Goal: Information Seeking & Learning: Learn about a topic

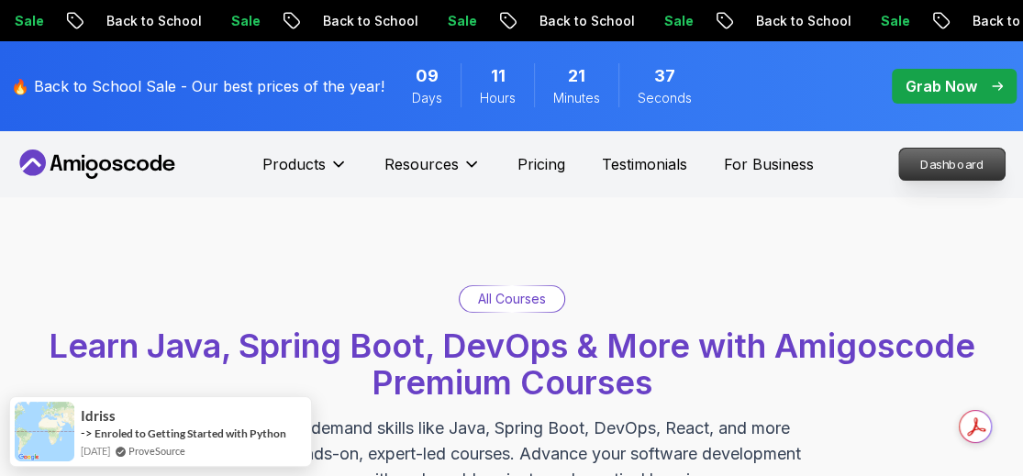
click at [776, 178] on div "Products Resources Pricing Testimonials For Business" at bounding box center [537, 164] width 551 height 37
click at [939, 166] on p "Dashboard" at bounding box center [951, 164] width 105 height 31
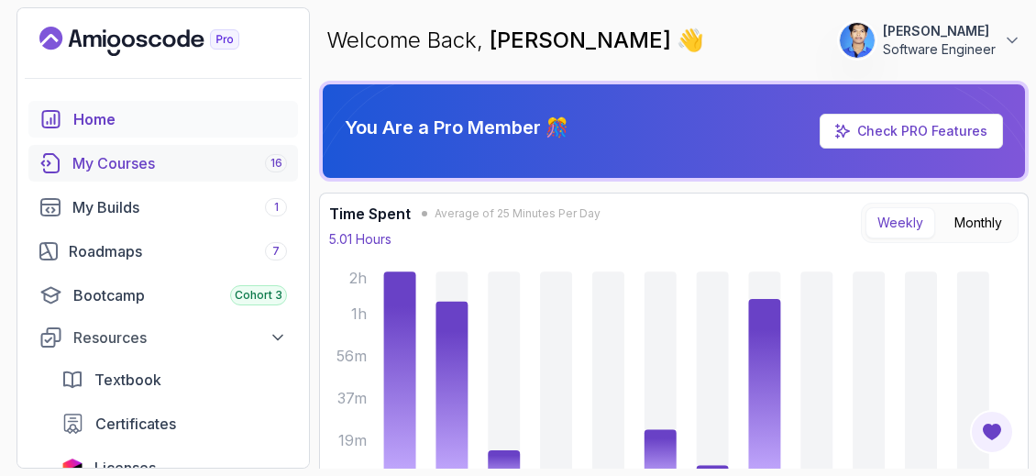
click at [183, 171] on div "My Courses 16" at bounding box center [179, 163] width 215 height 22
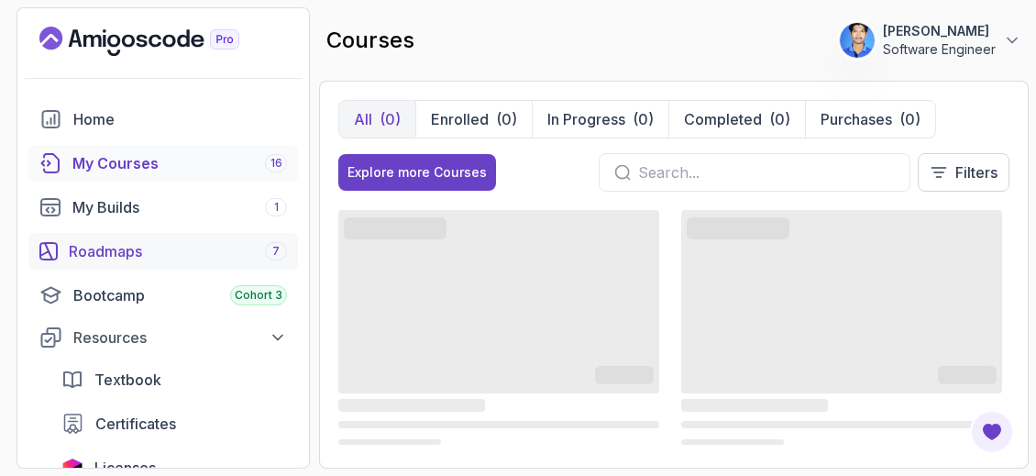
click at [153, 254] on div "Roadmaps 7" at bounding box center [178, 251] width 218 height 22
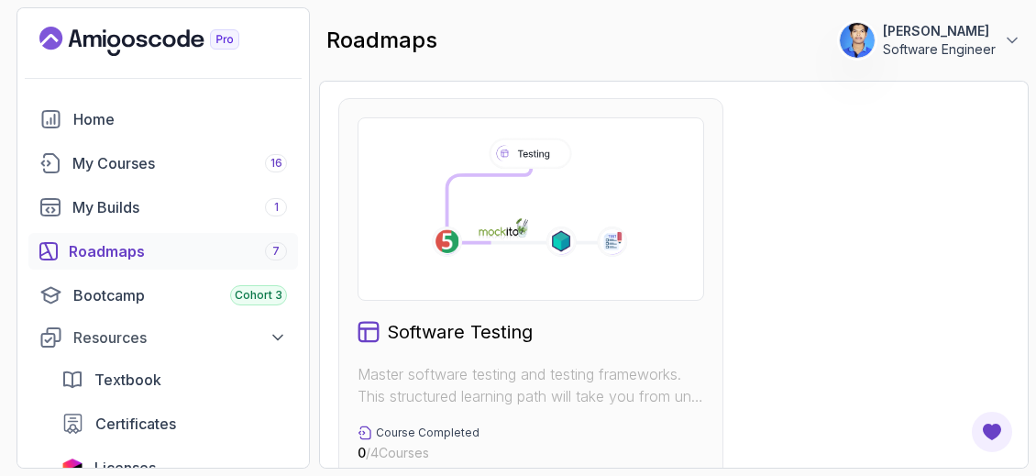
scroll to position [2844, 0]
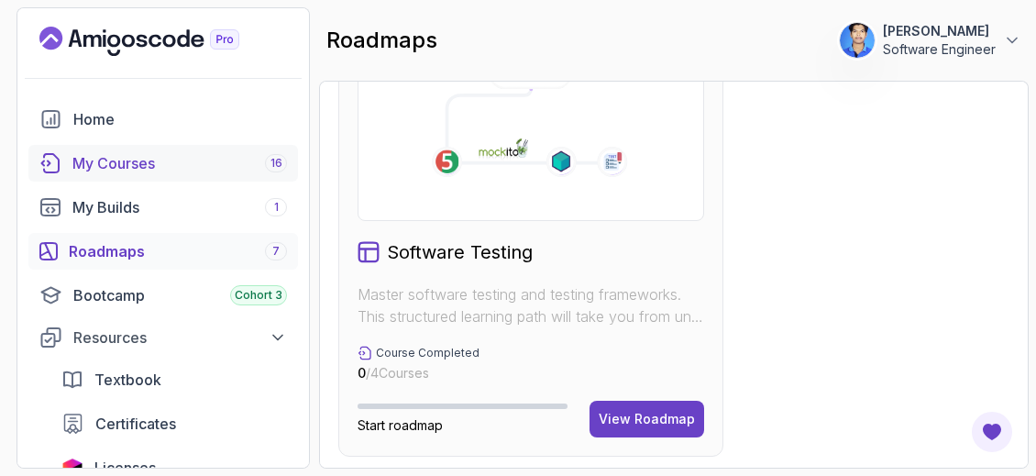
click at [179, 171] on div "My Courses 16" at bounding box center [179, 163] width 215 height 22
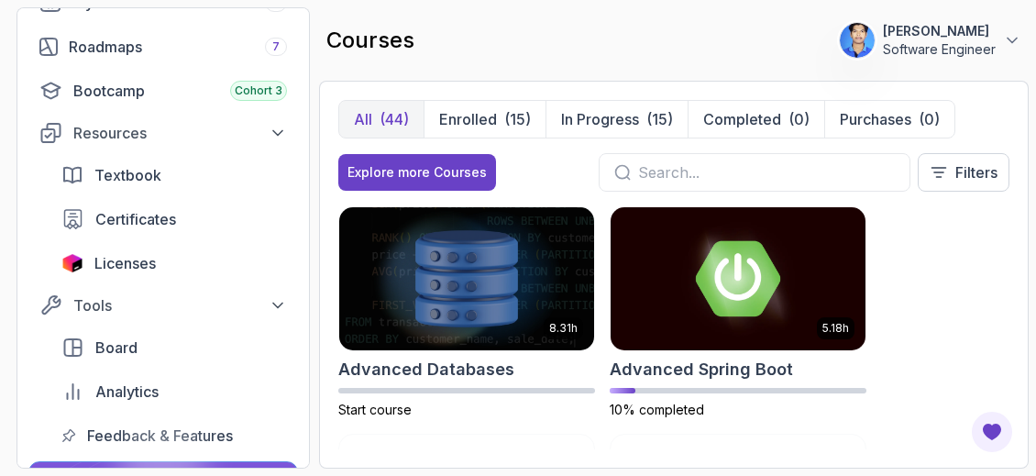
scroll to position [315, 0]
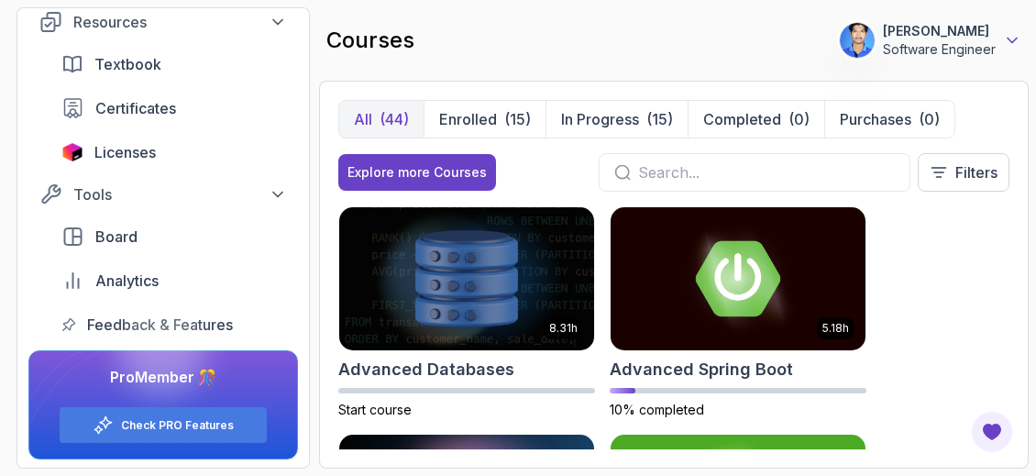
click at [1012, 32] on icon at bounding box center [1012, 40] width 18 height 18
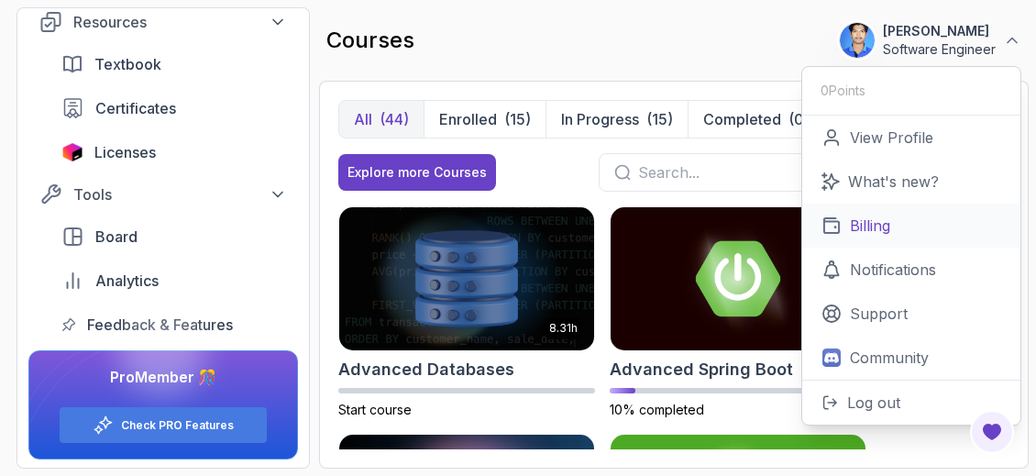
click at [873, 225] on p "Billing" at bounding box center [870, 226] width 40 height 22
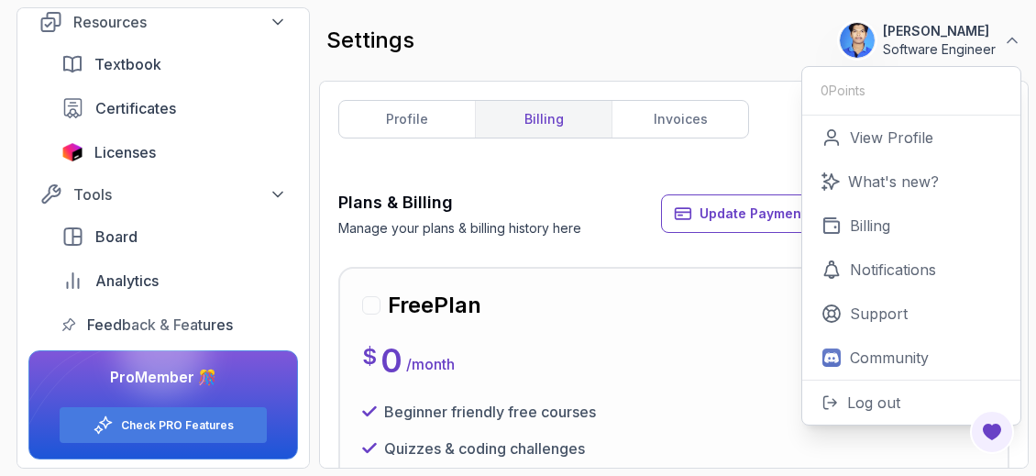
scroll to position [182, 0]
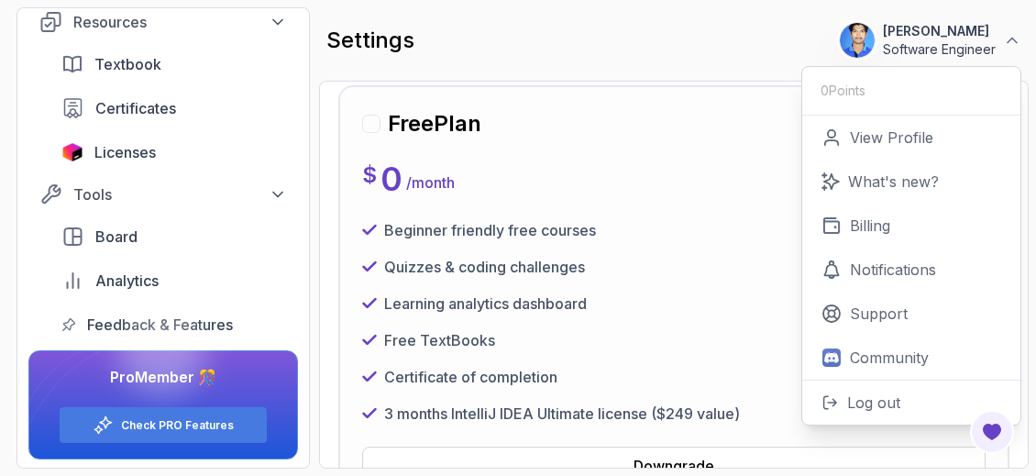
click at [658, 233] on div "Beginner friendly free courses" at bounding box center [674, 230] width 624 height 22
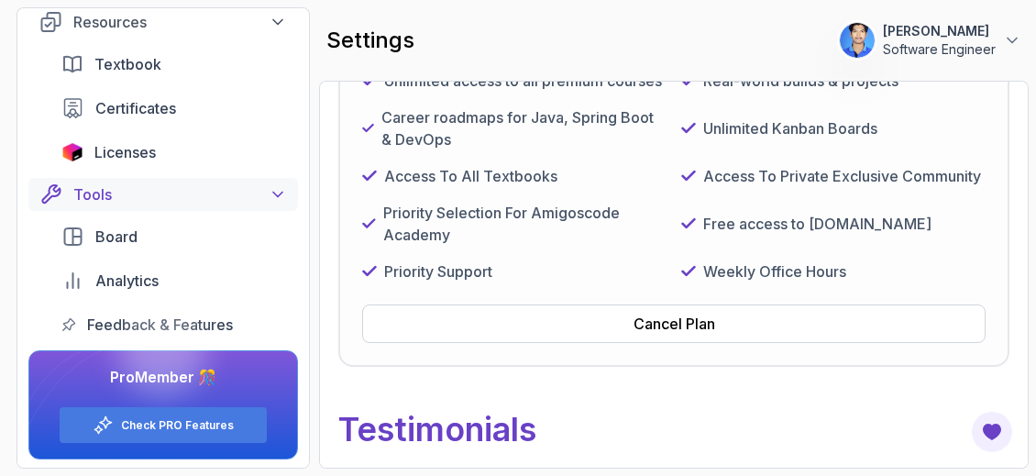
scroll to position [0, 0]
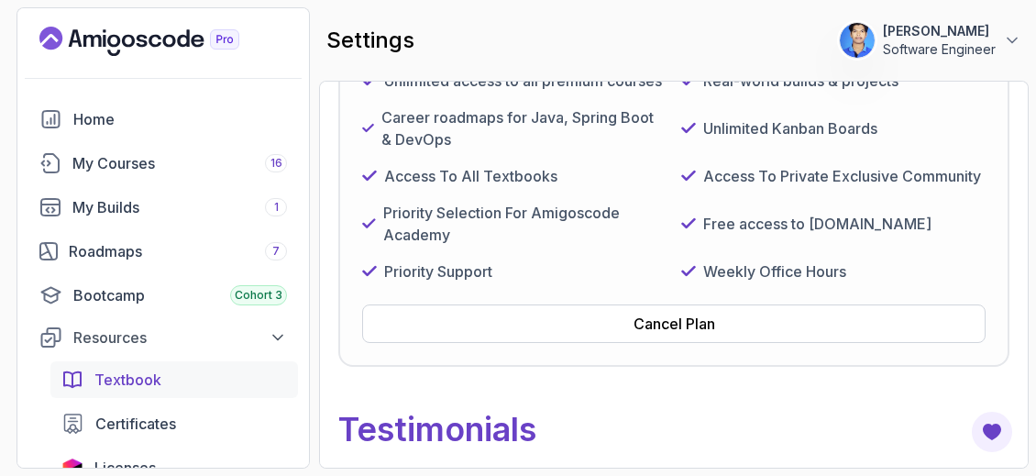
click at [115, 369] on span "Textbook" at bounding box center [127, 380] width 67 height 22
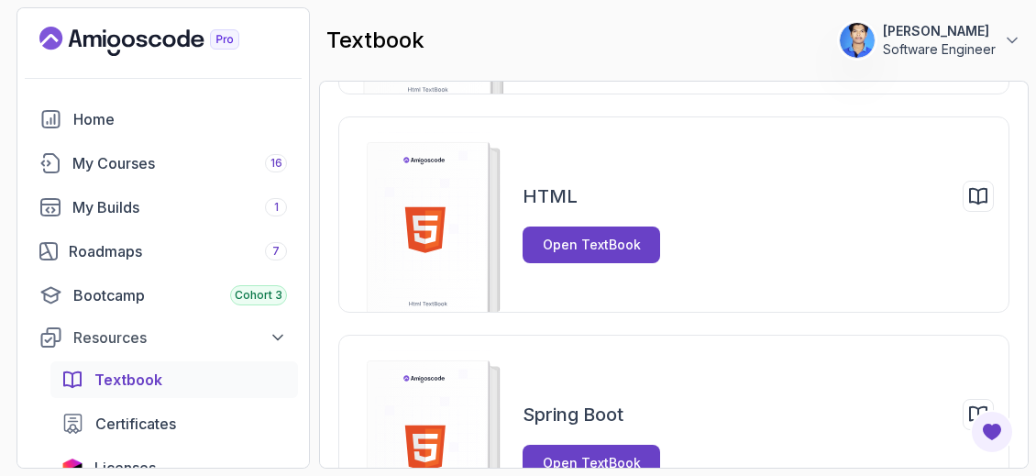
scroll to position [320, 0]
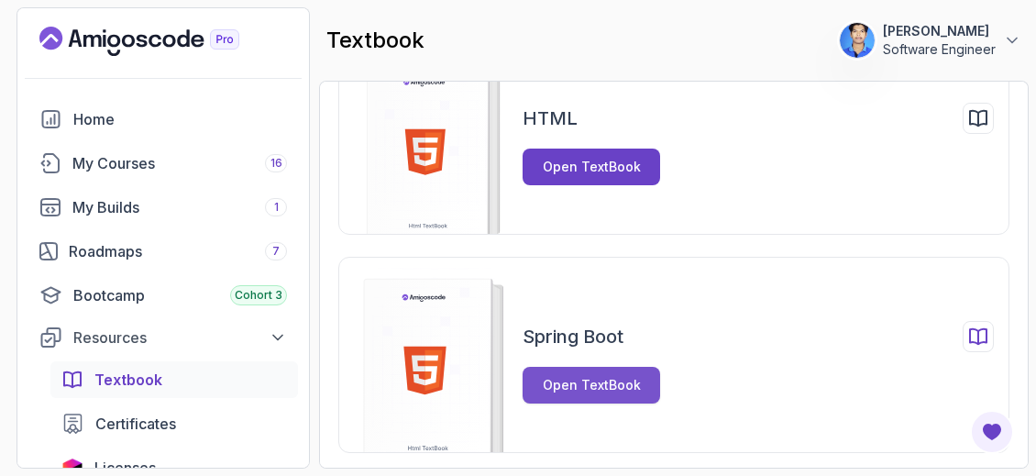
click at [550, 388] on div "Open TextBook" at bounding box center [592, 385] width 98 height 18
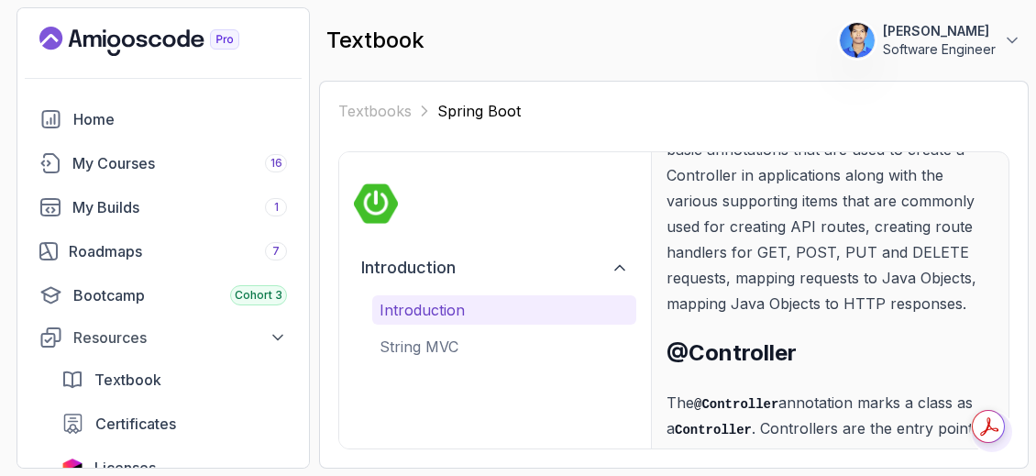
click at [804, 278] on p "In the following section we will go over the basic anatomy of a Controller and …" at bounding box center [830, 200] width 327 height 231
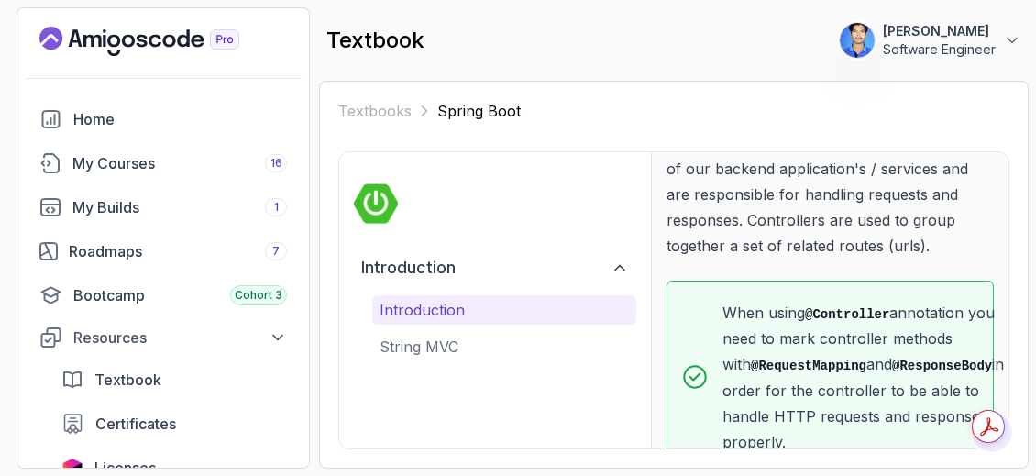
scroll to position [630, 0]
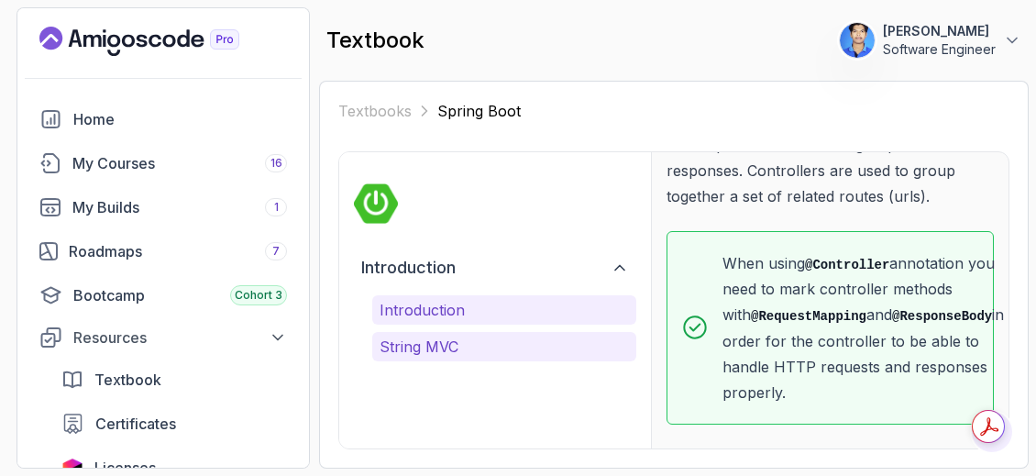
click at [481, 355] on p "String MVC" at bounding box center [504, 347] width 249 height 22
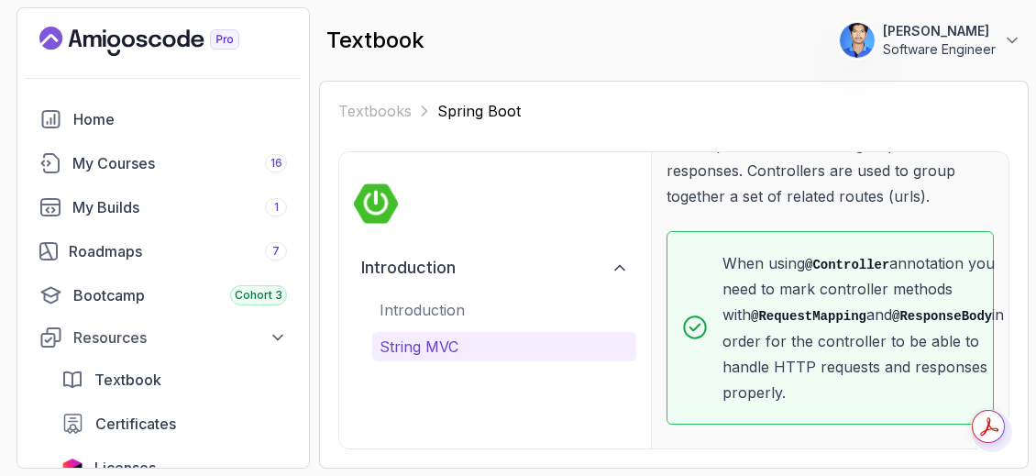
click at [510, 337] on p "String MVC" at bounding box center [504, 347] width 249 height 22
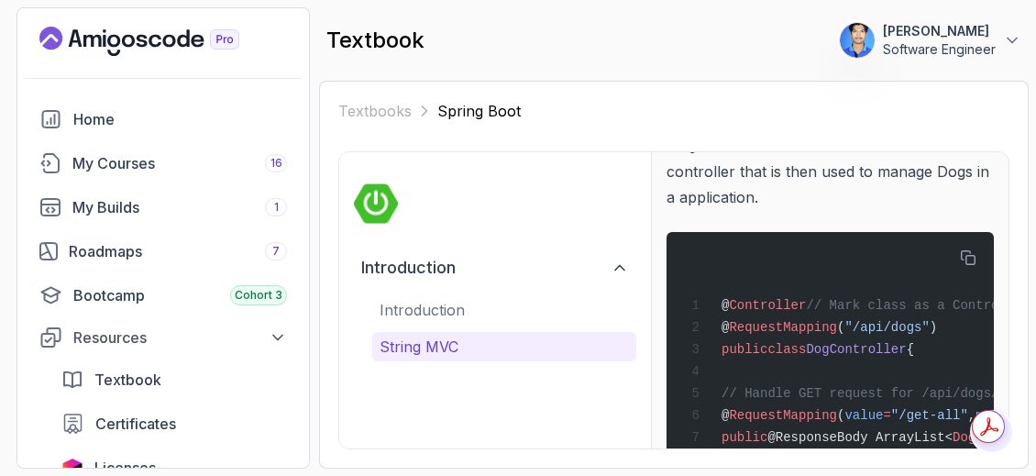
click at [761, 354] on div "@ Controller // Mark class as a Controller @ RequestMapping ( "/api/dogs" ) pub…" at bounding box center [830, 457] width 298 height 429
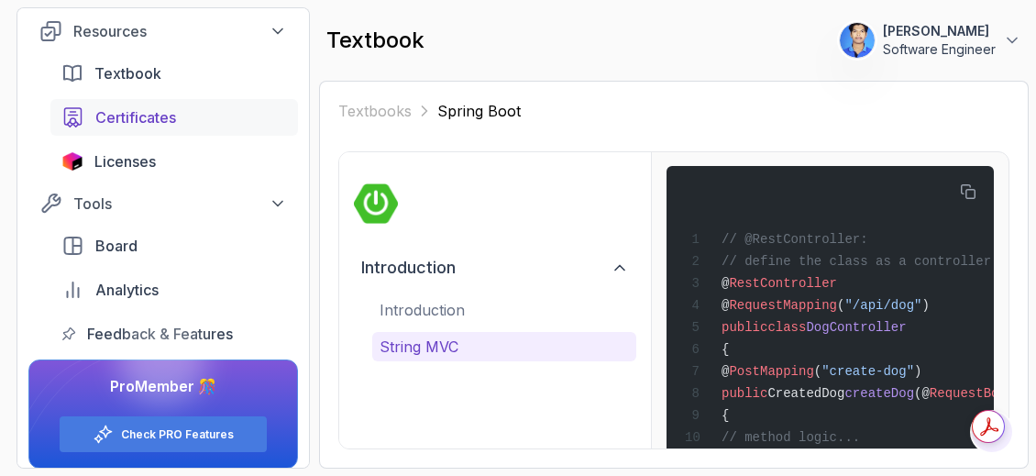
scroll to position [315, 0]
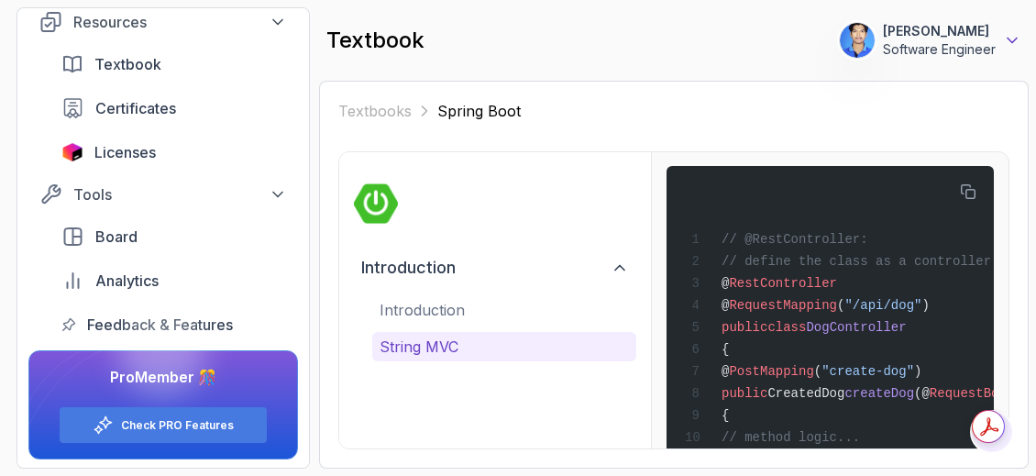
click at [1007, 31] on icon at bounding box center [1012, 40] width 18 height 18
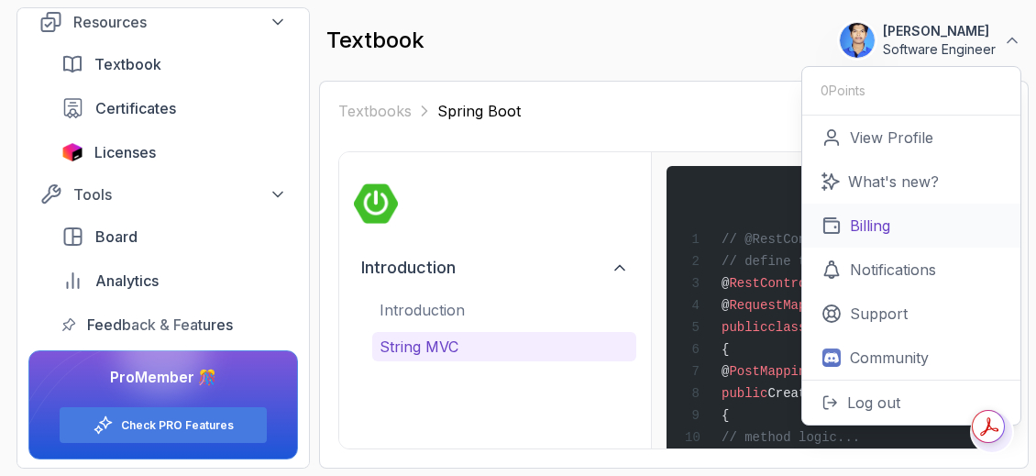
click at [884, 236] on link "Billing" at bounding box center [911, 226] width 218 height 44
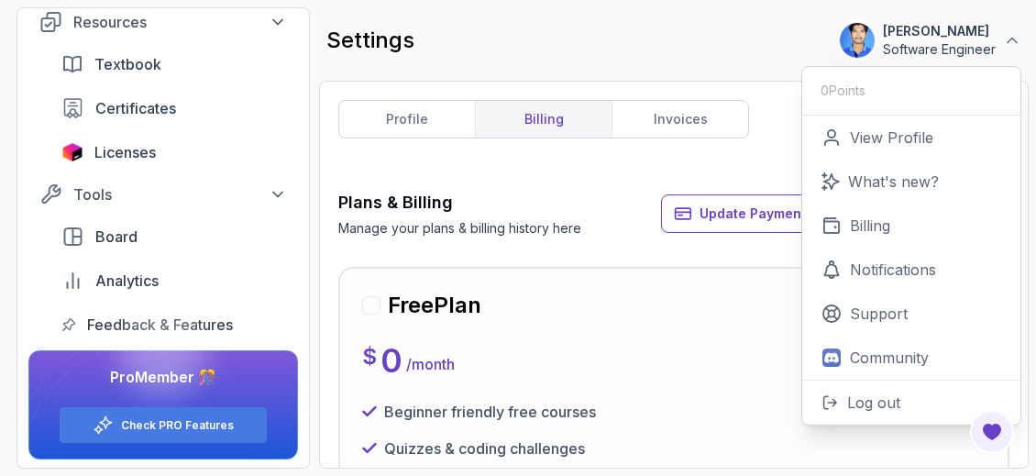
click at [726, 38] on div "settings 320 Points Vamshi Krishna Software Engineer 0 Points View Profile What…" at bounding box center [674, 40] width 710 height 66
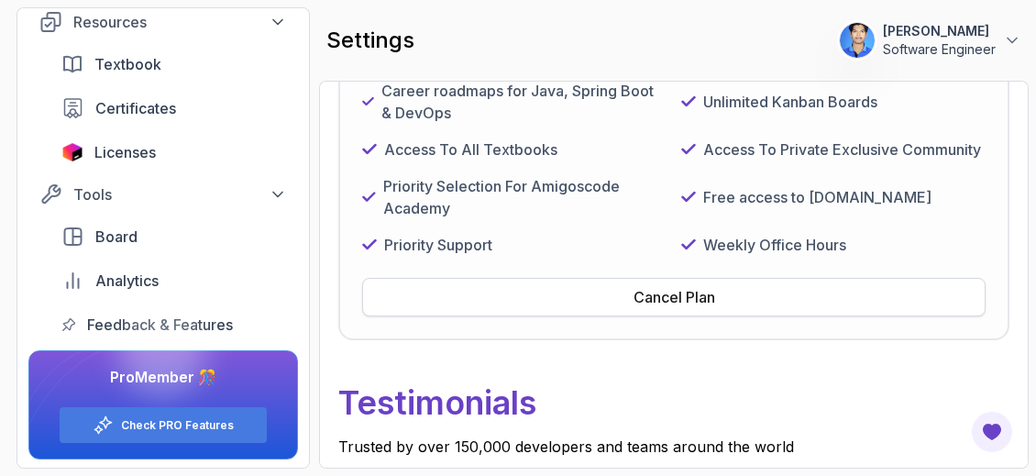
scroll to position [802, 0]
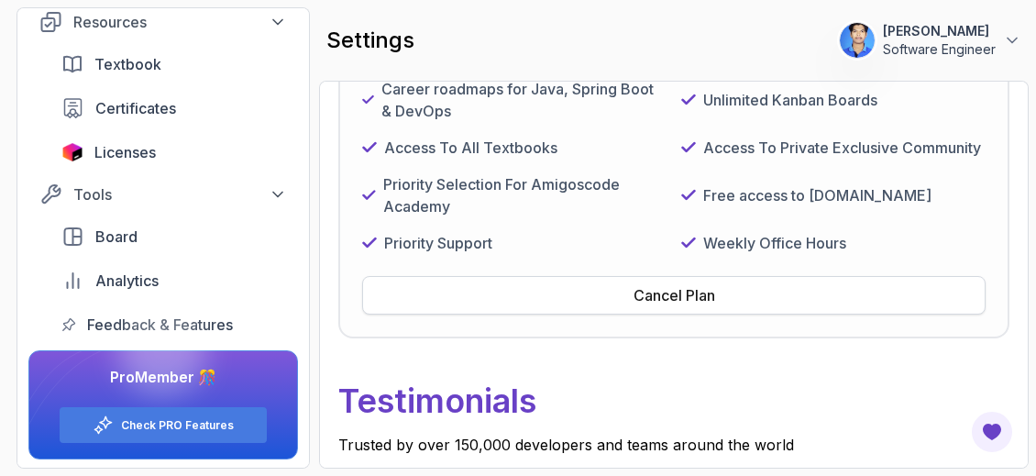
click at [691, 291] on div "Cancel Plan" at bounding box center [675, 295] width 82 height 22
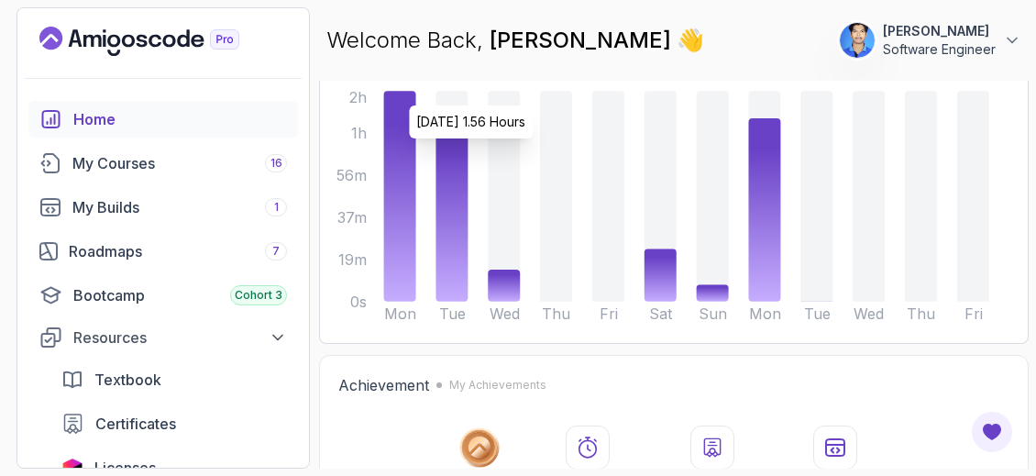
scroll to position [200, 0]
